Goal: Task Accomplishment & Management: Manage account settings

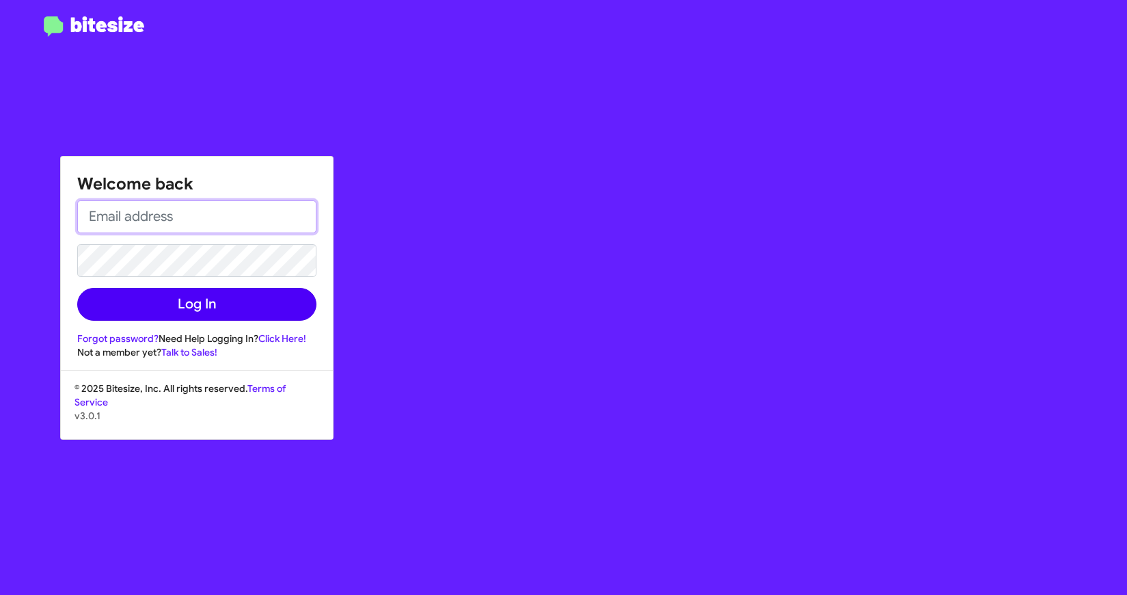
type input "[EMAIL_ADDRESS][DOMAIN_NAME]"
click at [232, 306] on button "Log In" at bounding box center [196, 304] width 239 height 33
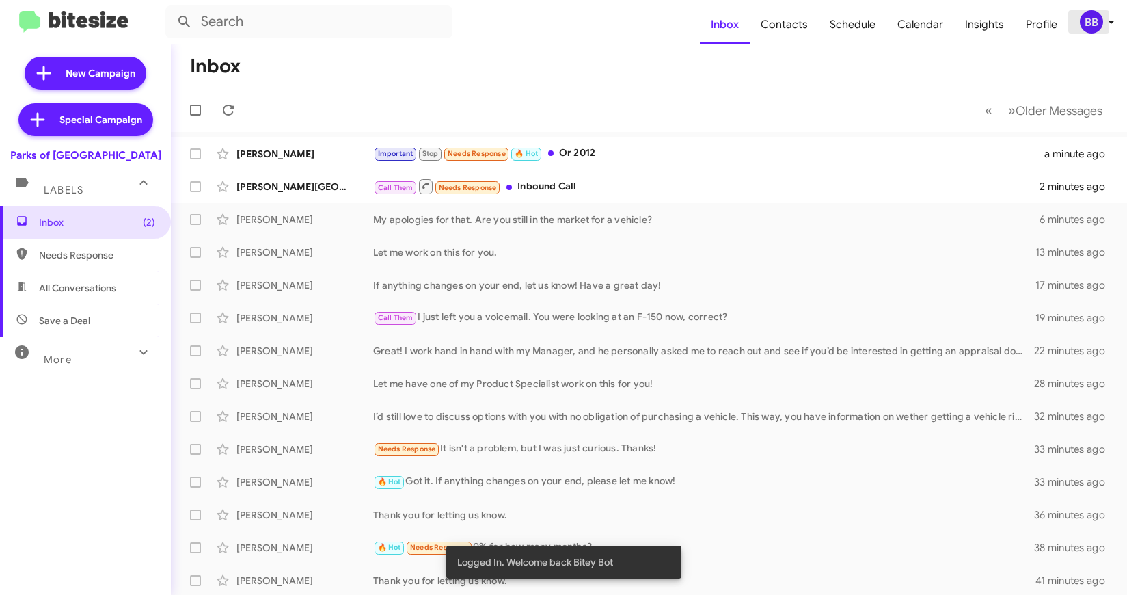
click at [1105, 18] on icon at bounding box center [1111, 22] width 16 height 16
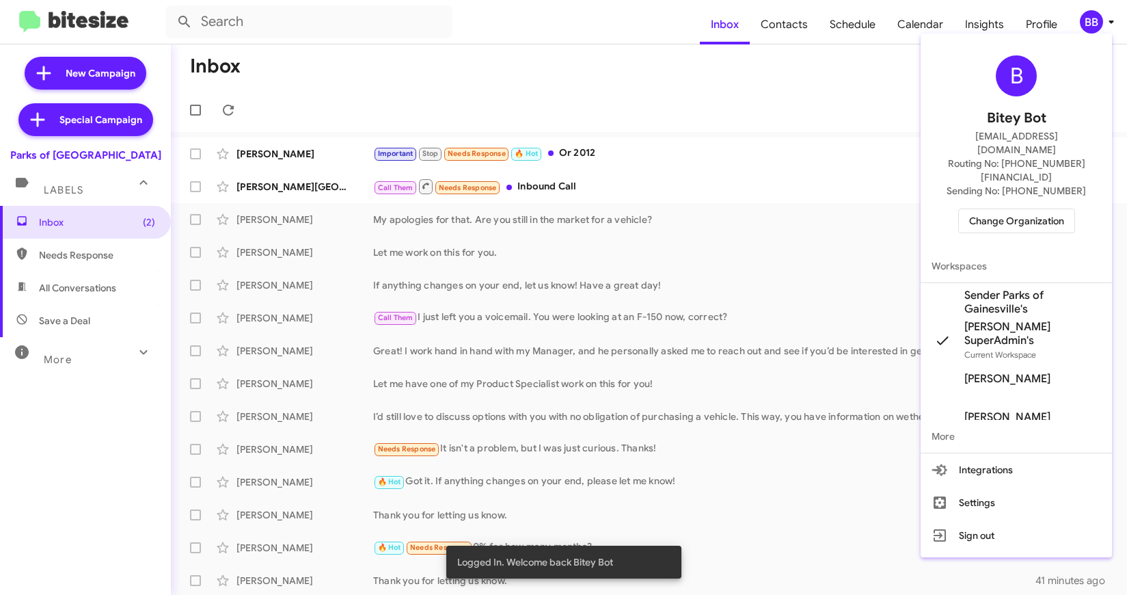
click at [1005, 209] on span "Change Organization" at bounding box center [1016, 220] width 95 height 23
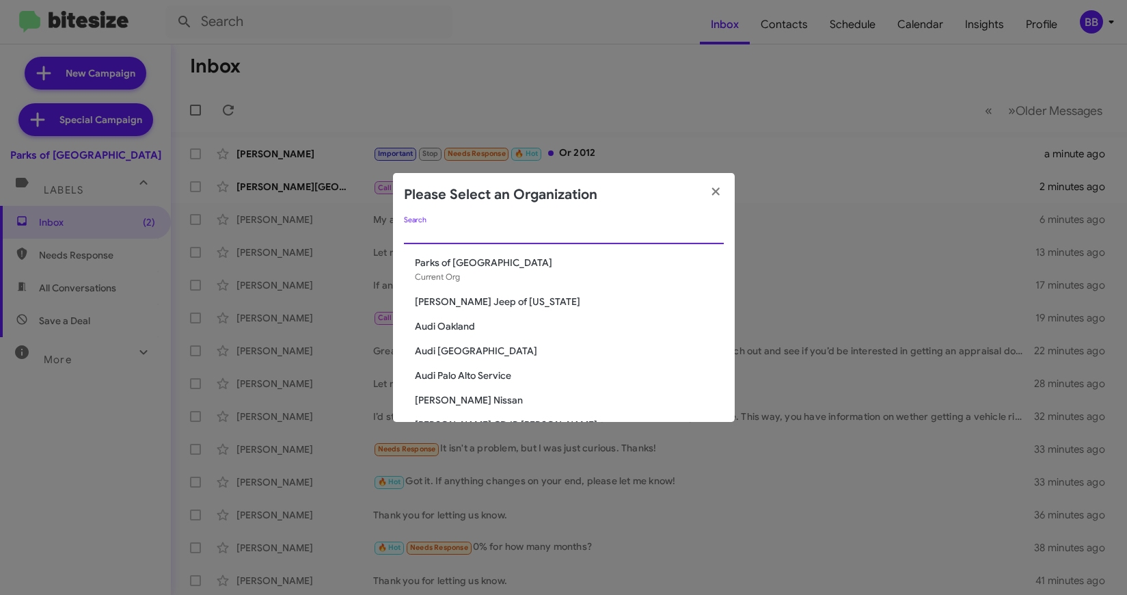
click at [540, 237] on input "Search" at bounding box center [564, 233] width 320 height 11
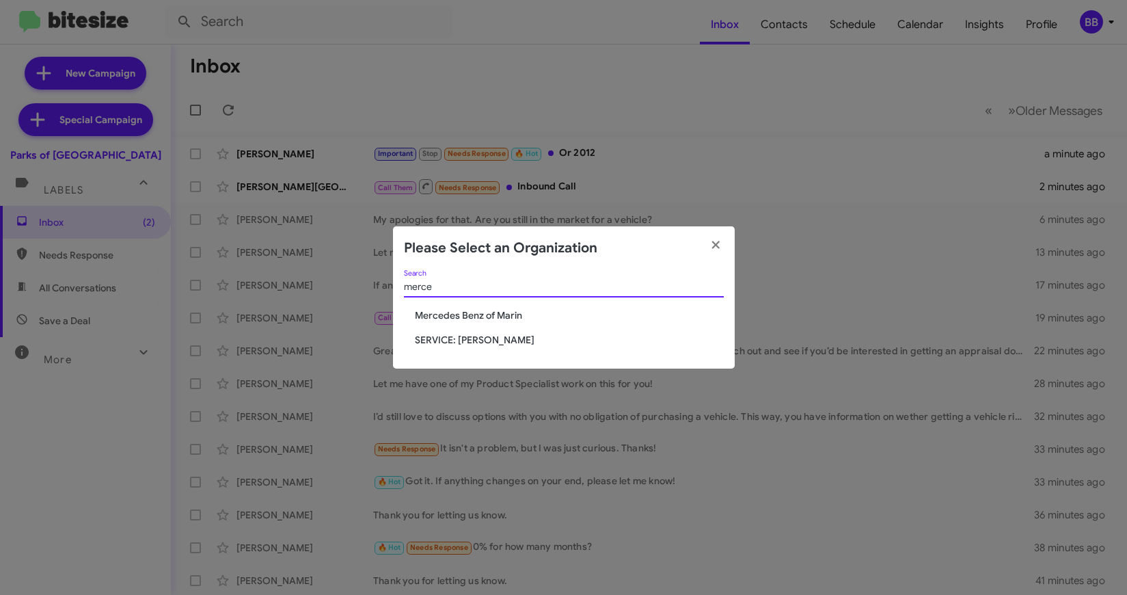
type input "merce"
click at [439, 340] on span "SERVICE: [PERSON_NAME]" at bounding box center [569, 340] width 309 height 14
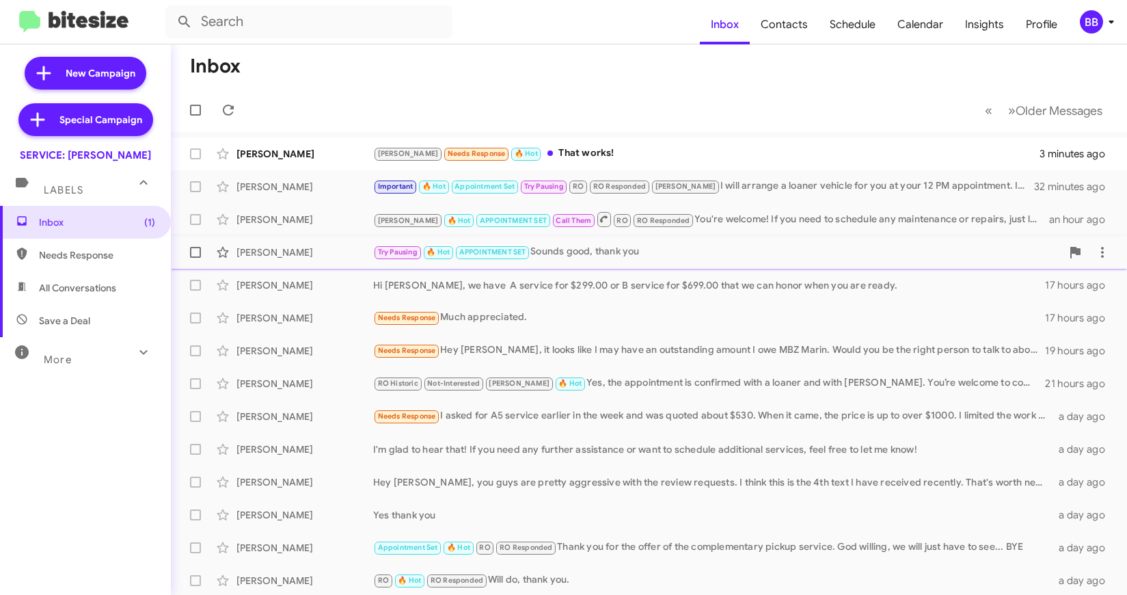
click at [636, 241] on div "Arash Zandieh Try Pausing 🔥 Hot APPOINTMENT SET Sounds good, thank you 17 hours…" at bounding box center [649, 252] width 935 height 27
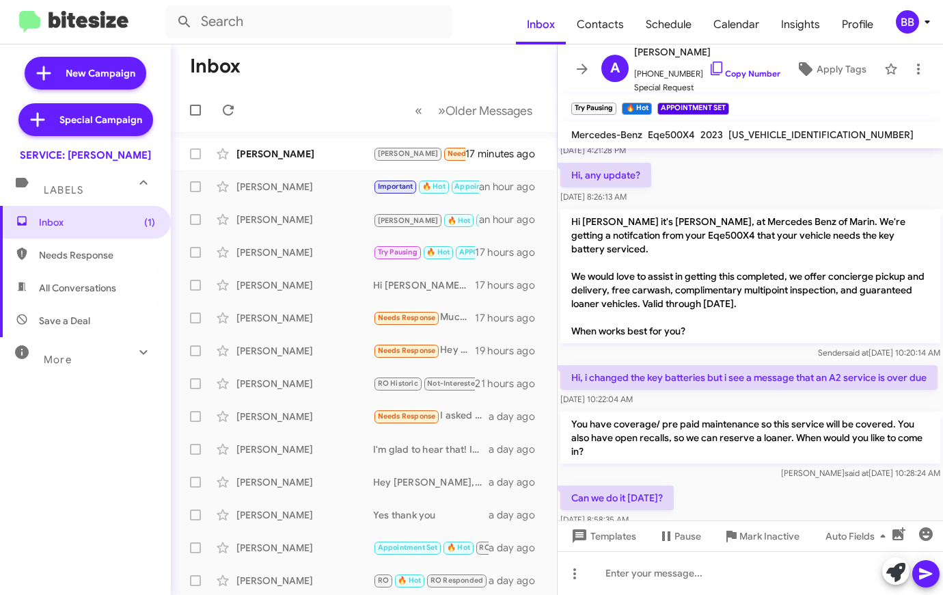
scroll to position [1250, 0]
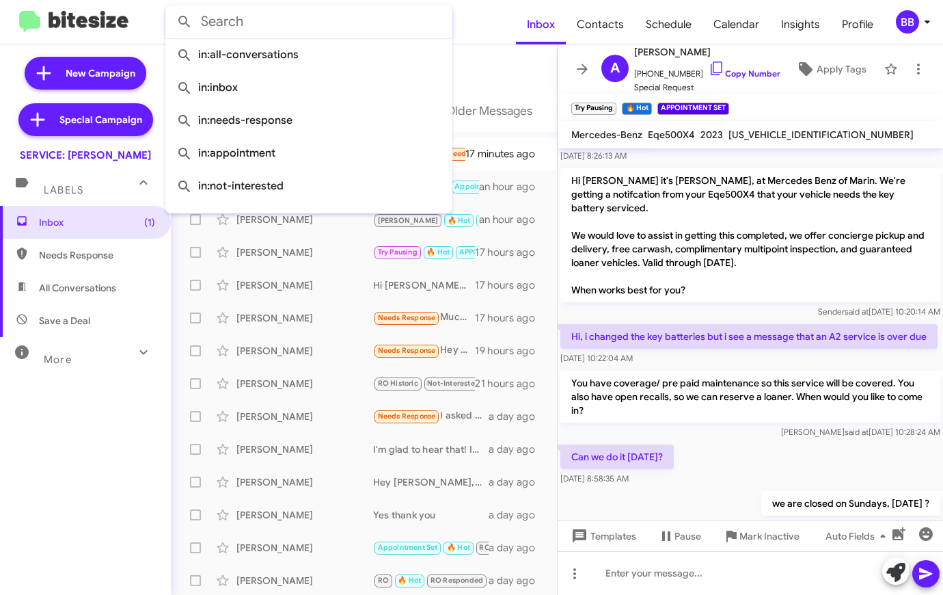
click at [356, 22] on input "text" at bounding box center [308, 21] width 287 height 33
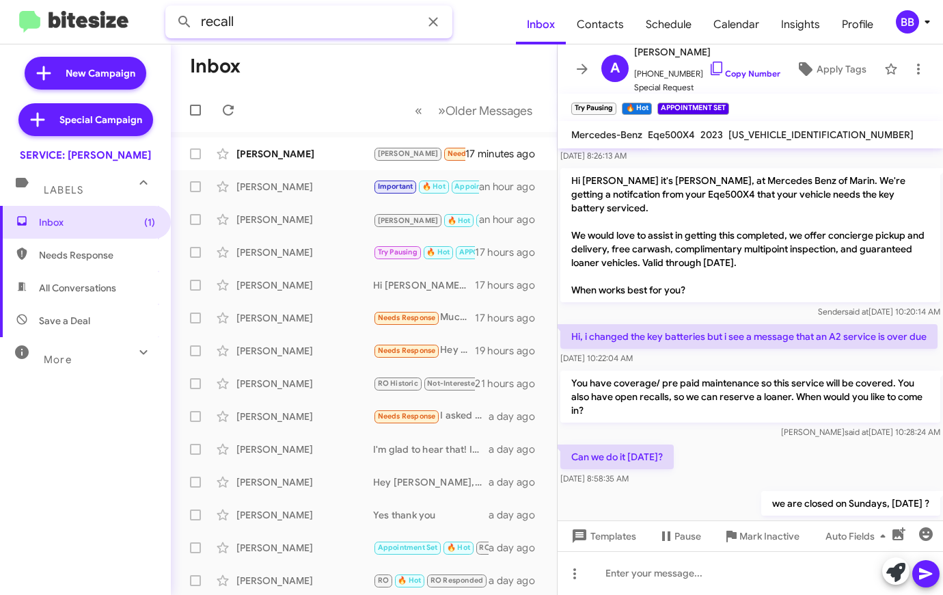
type input "recall"
click at [171, 8] on button at bounding box center [184, 21] width 27 height 27
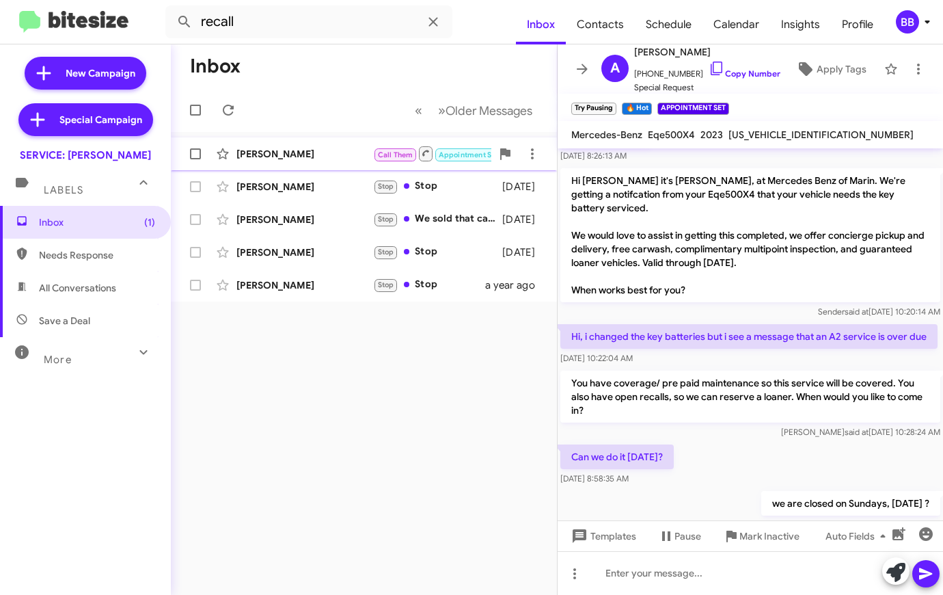
click at [288, 161] on div "Steven Platzman Call Them Appointment Set Important 🔥 Hot Needs Response Hi Oma…" at bounding box center [364, 153] width 364 height 27
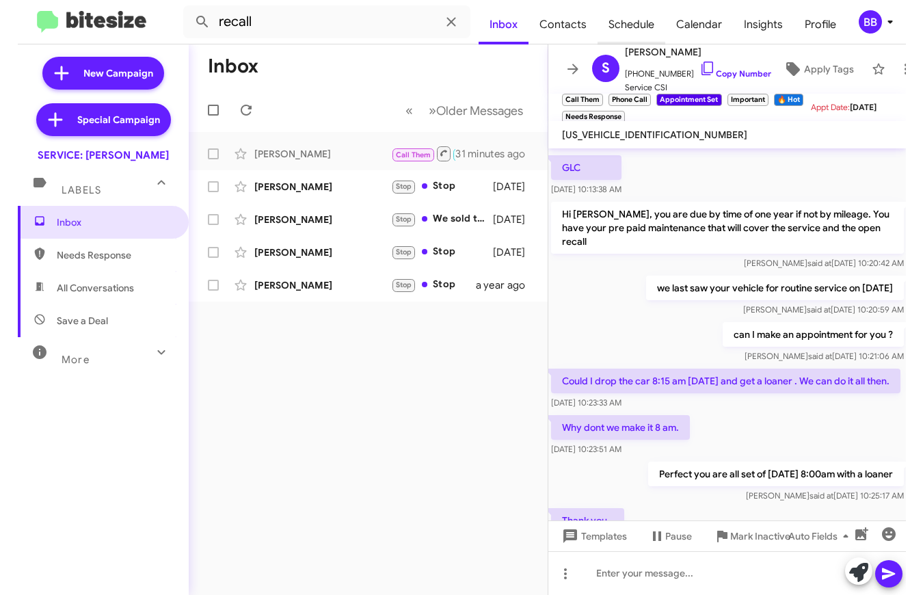
scroll to position [1248, 0]
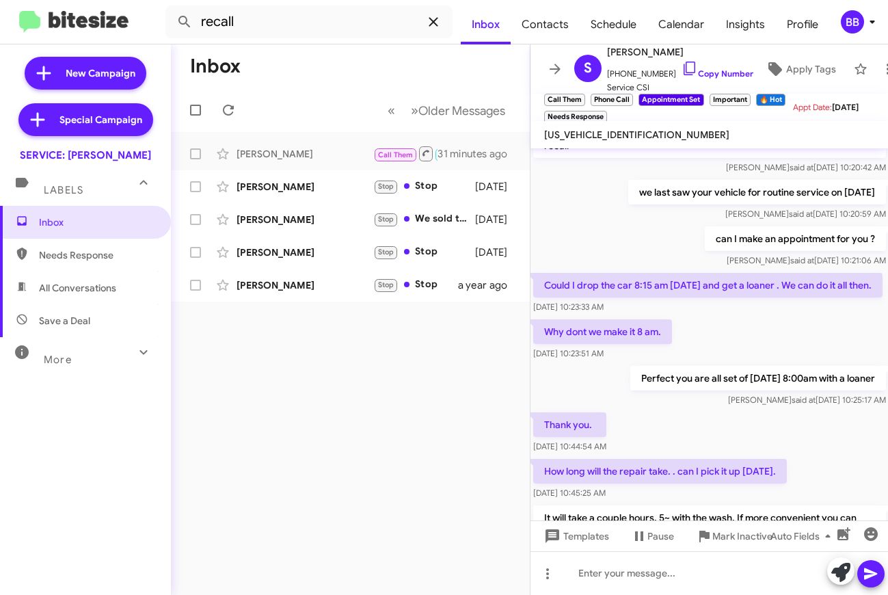
click at [435, 27] on icon at bounding box center [433, 22] width 16 height 16
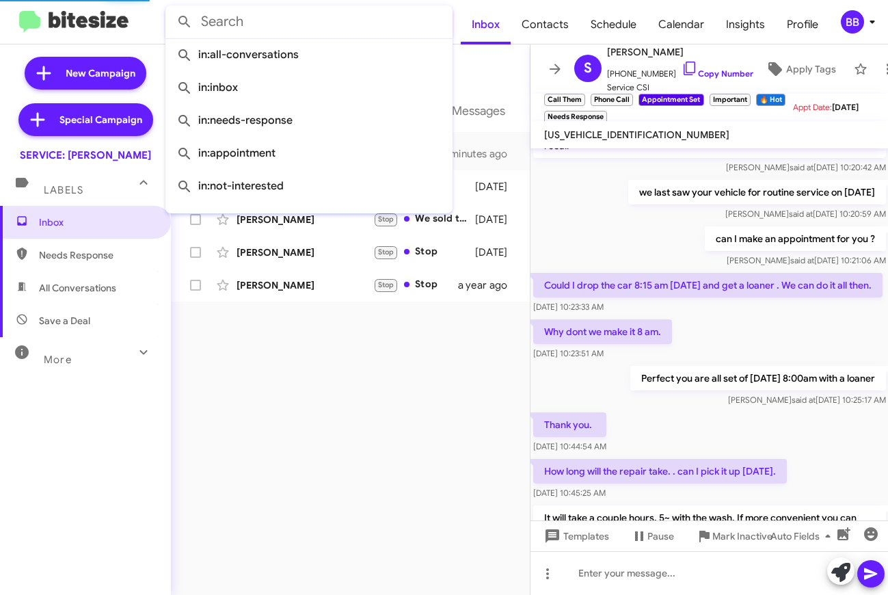
click at [103, 31] on img at bounding box center [73, 22] width 109 height 23
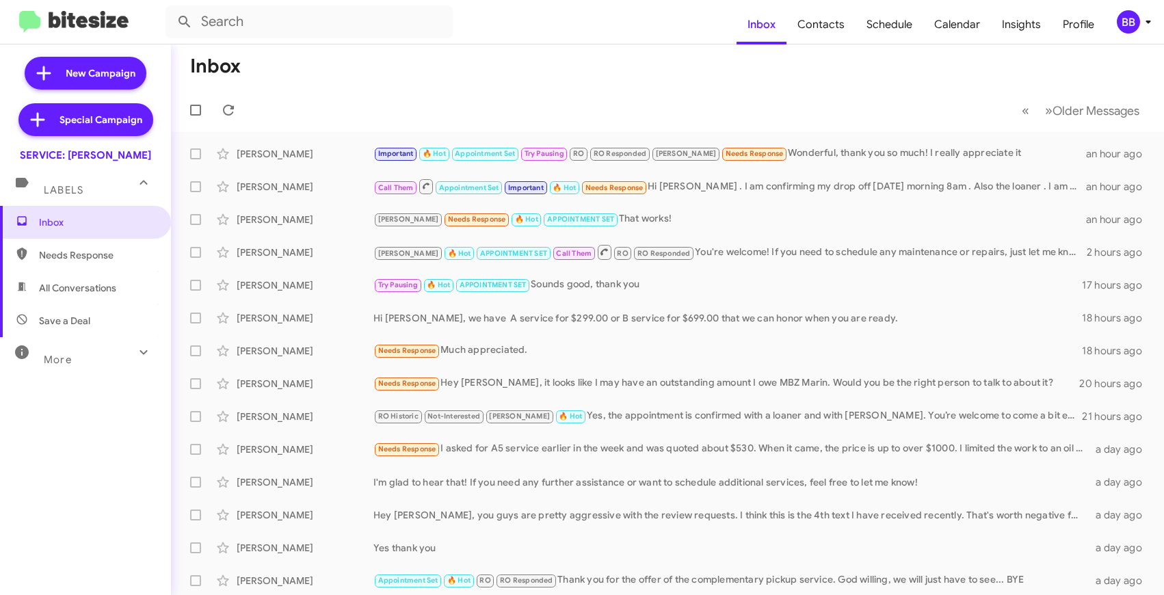
click at [1127, 26] on div "BB" at bounding box center [1127, 21] width 23 height 23
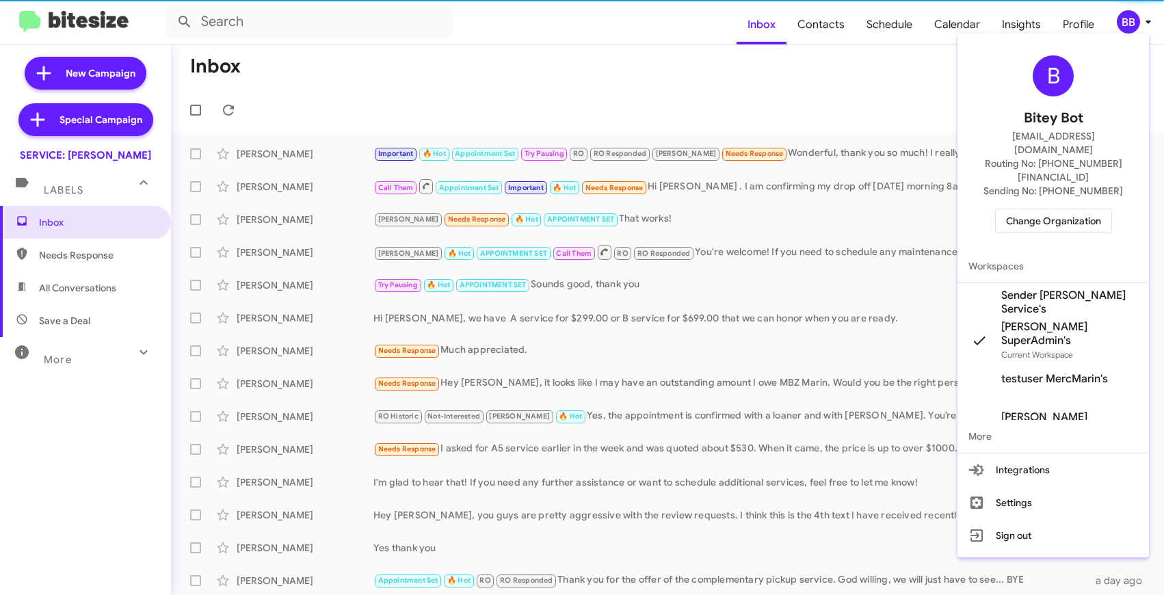
click at [1034, 209] on span "Change Organization" at bounding box center [1053, 220] width 95 height 23
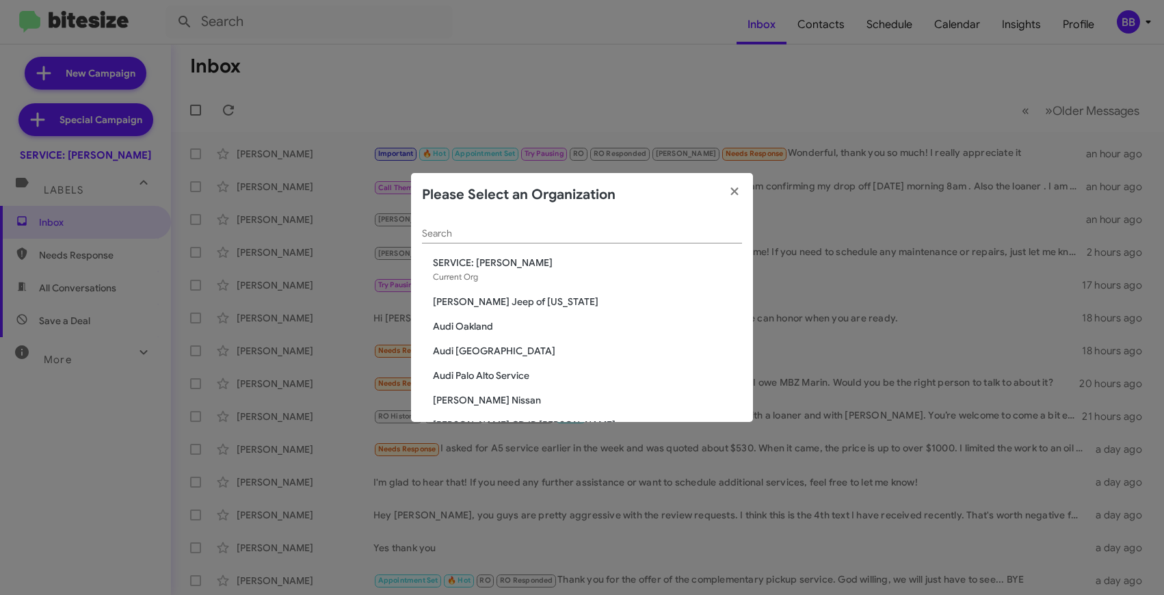
click at [481, 234] on input "Search" at bounding box center [582, 233] width 320 height 11
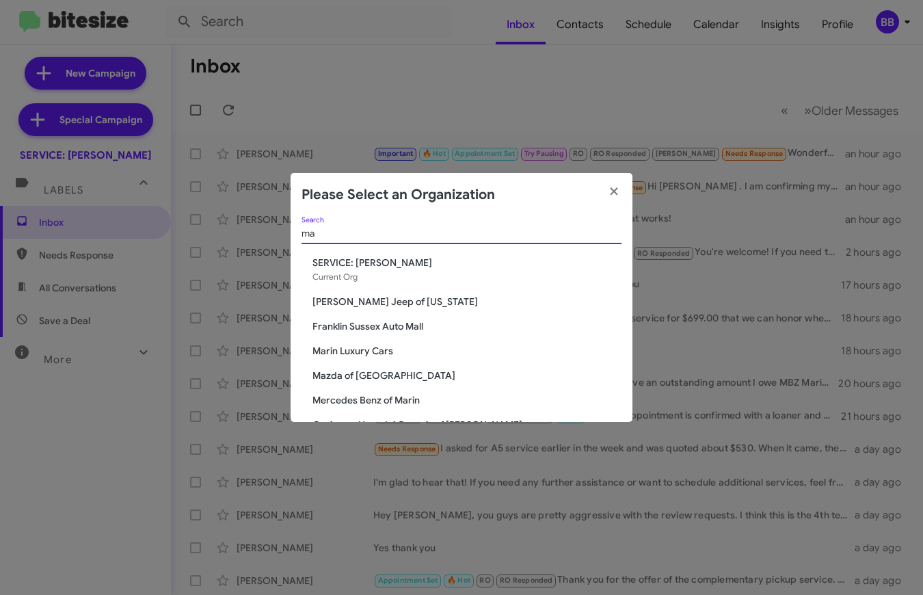
type input "m"
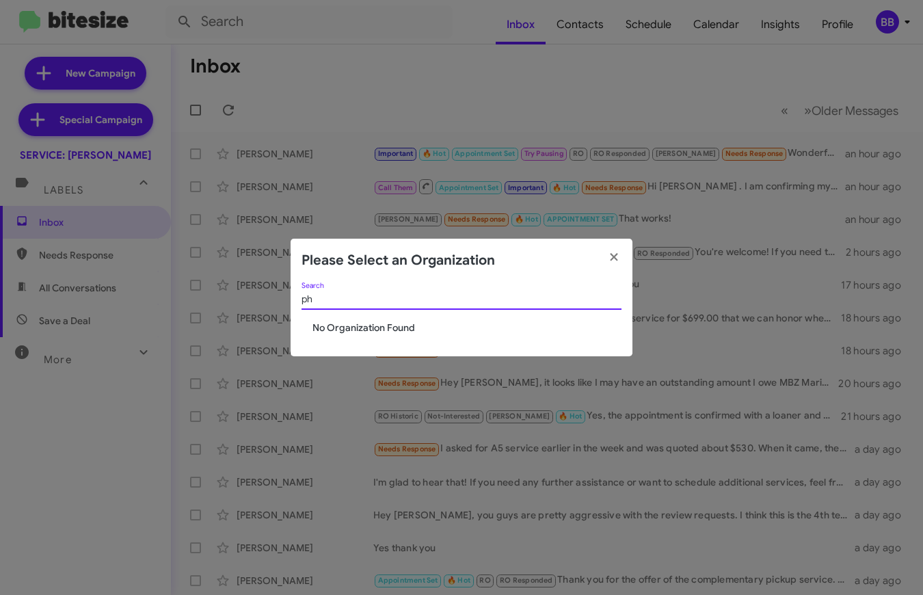
type input "p"
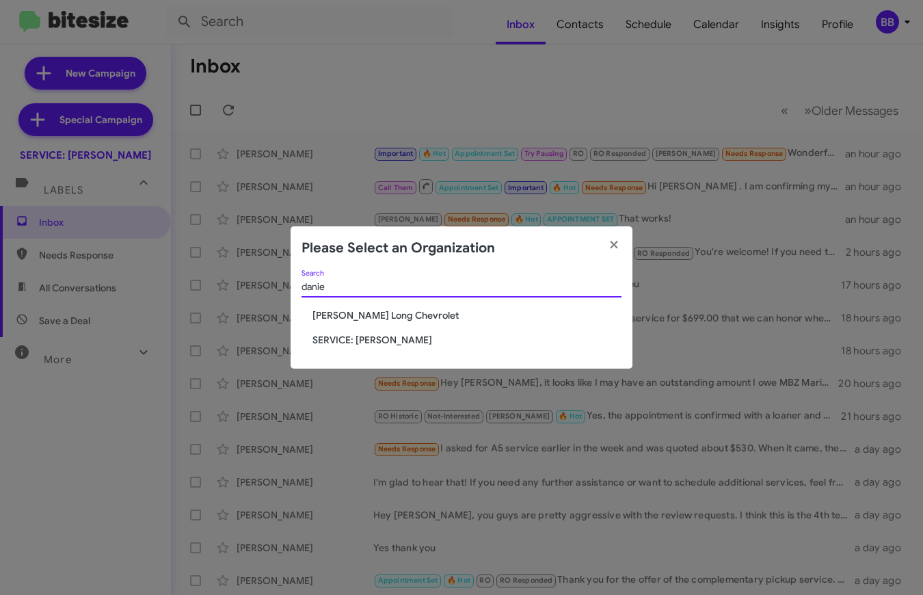
type input "danie"
click at [379, 335] on span "SERVICE: [PERSON_NAME]" at bounding box center [466, 340] width 309 height 14
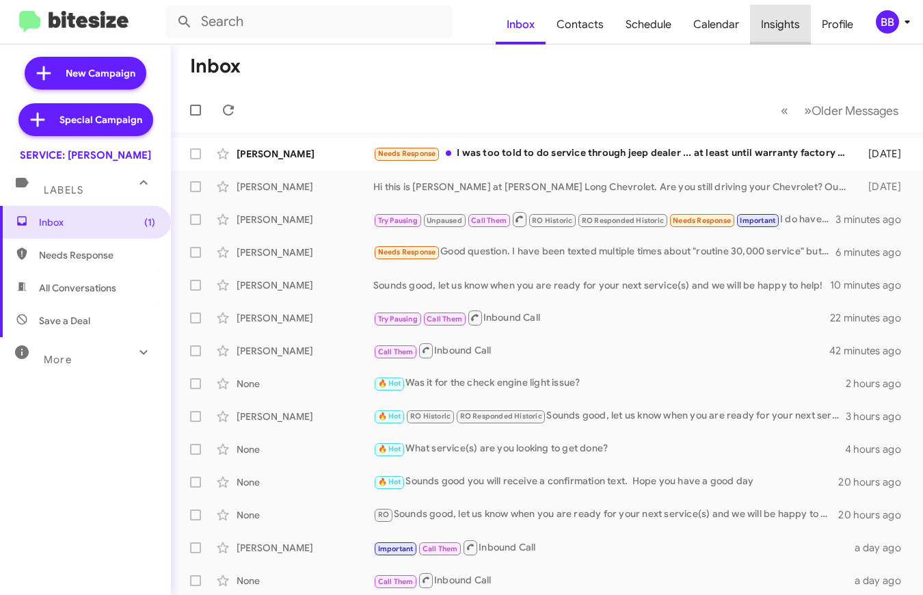
click at [782, 24] on span "Insights" at bounding box center [780, 25] width 61 height 40
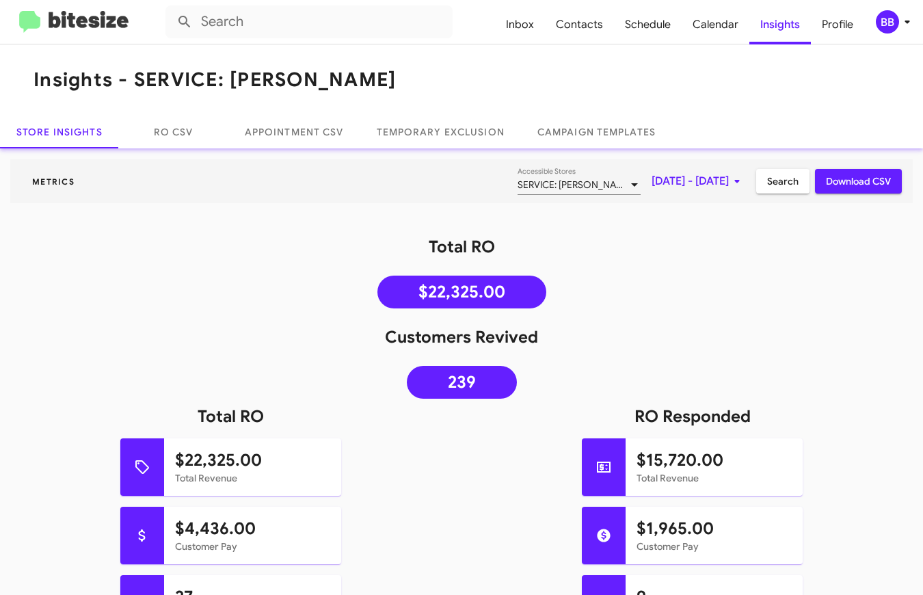
click at [658, 190] on span "[DATE] - [DATE]" at bounding box center [699, 181] width 94 height 25
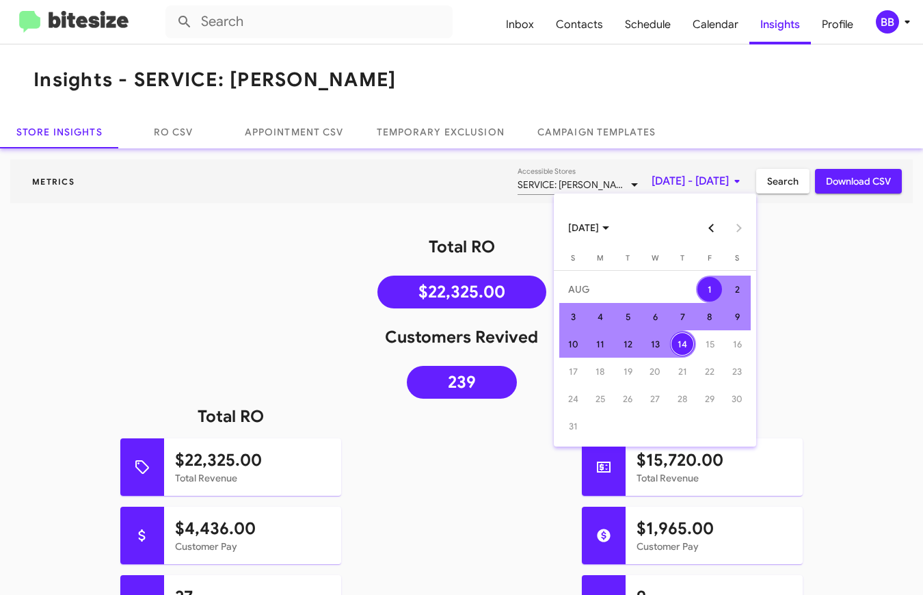
click at [712, 232] on button "Previous month" at bounding box center [711, 227] width 27 height 27
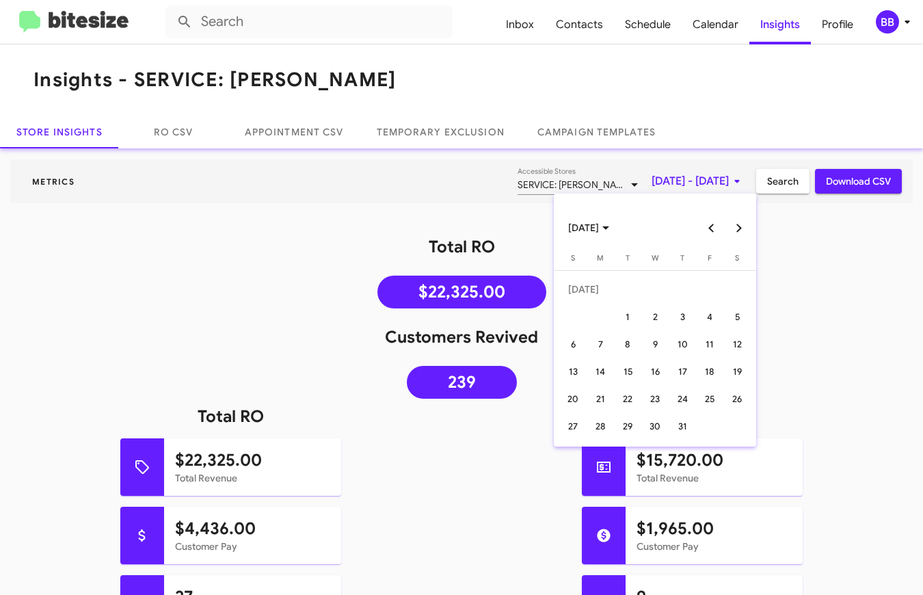
click at [710, 229] on button "Previous month" at bounding box center [711, 227] width 27 height 27
click at [682, 286] on div "1" at bounding box center [682, 289] width 25 height 25
click at [740, 224] on button "Next month" at bounding box center [738, 227] width 27 height 27
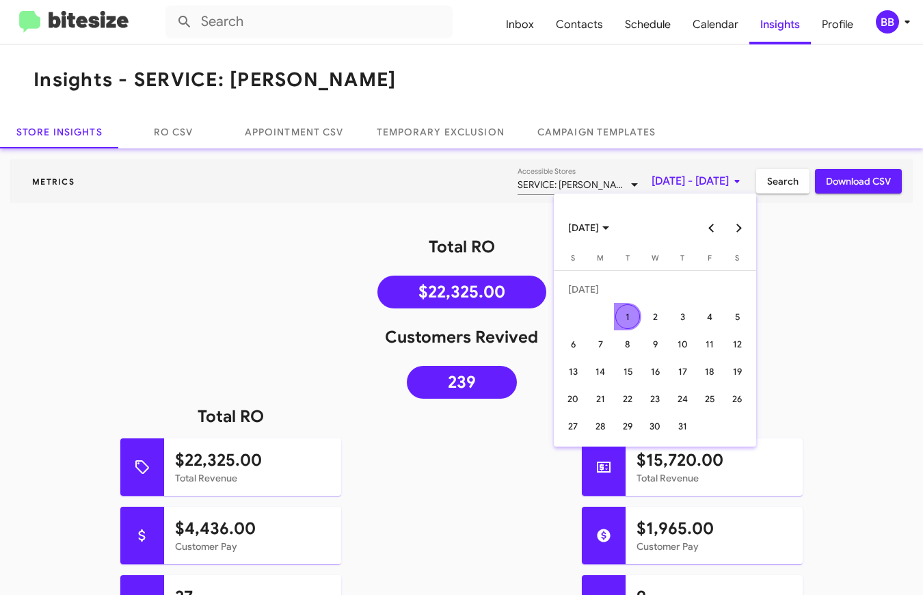
click at [740, 224] on button "Next month" at bounding box center [738, 227] width 27 height 27
click at [715, 225] on button "Previous month" at bounding box center [711, 227] width 27 height 27
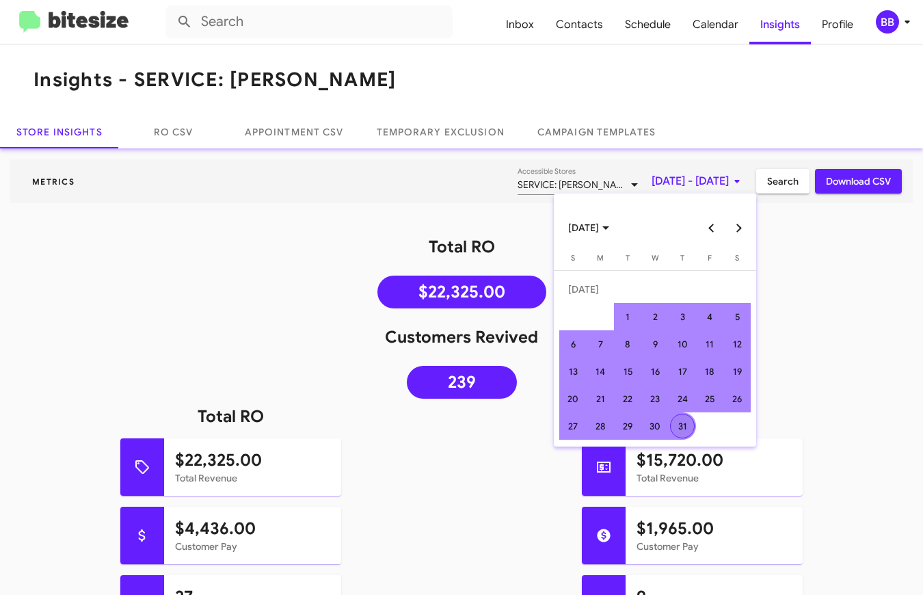
click at [671, 424] on div "31" at bounding box center [682, 426] width 25 height 25
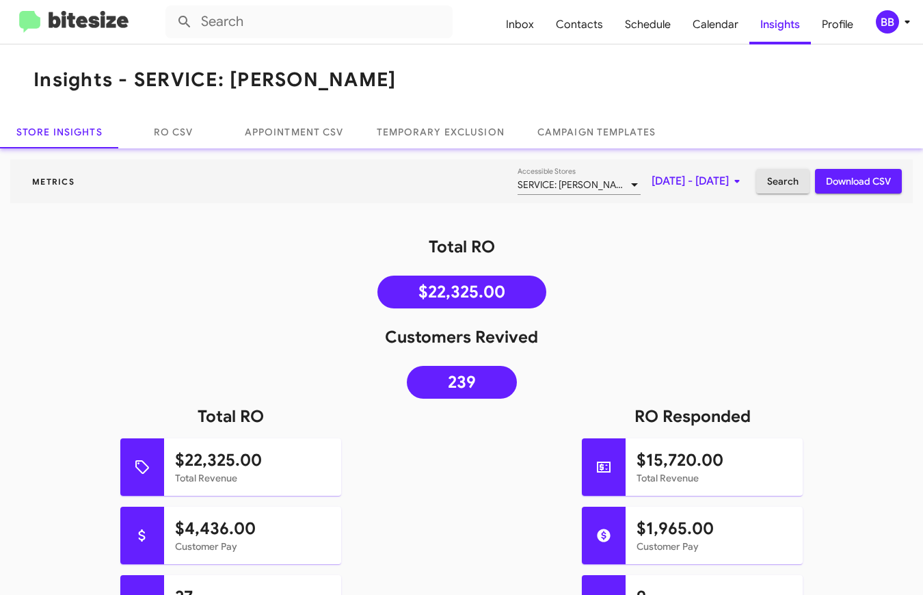
click at [788, 183] on span "Search" at bounding box center [782, 181] width 31 height 25
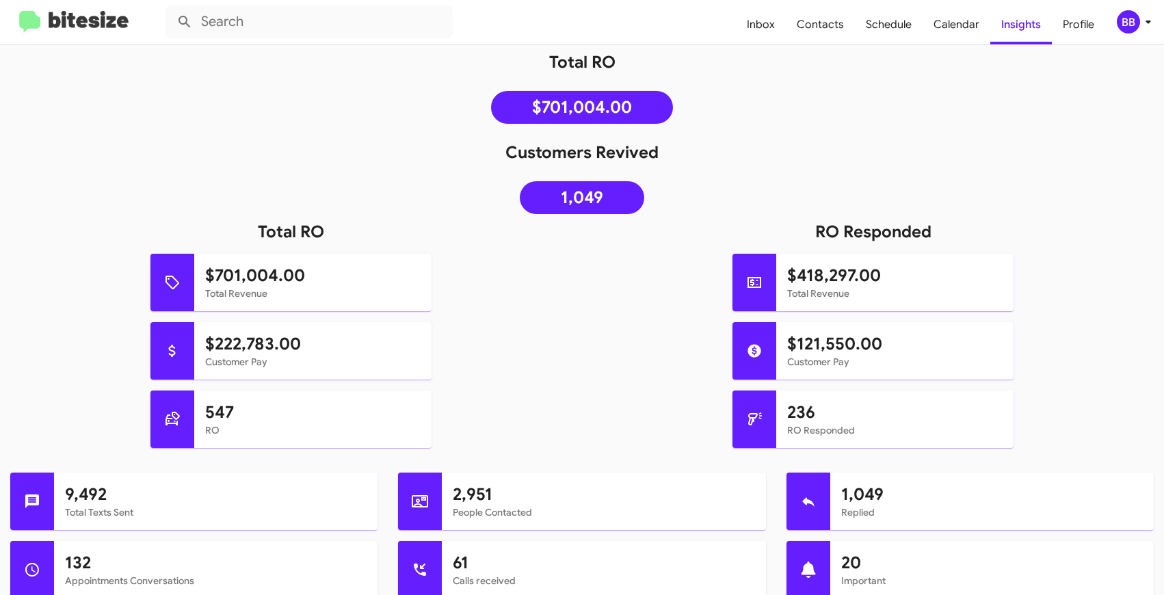
scroll to position [200, 0]
